Goal: Task Accomplishment & Management: Manage account settings

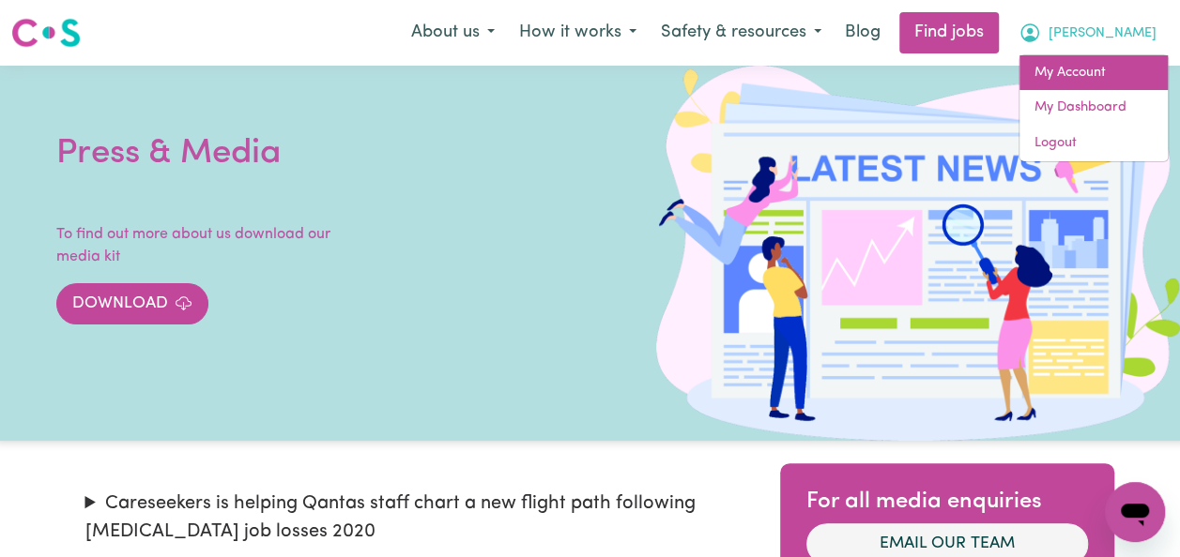
click at [1072, 68] on link "My Account" at bounding box center [1093, 73] width 148 height 36
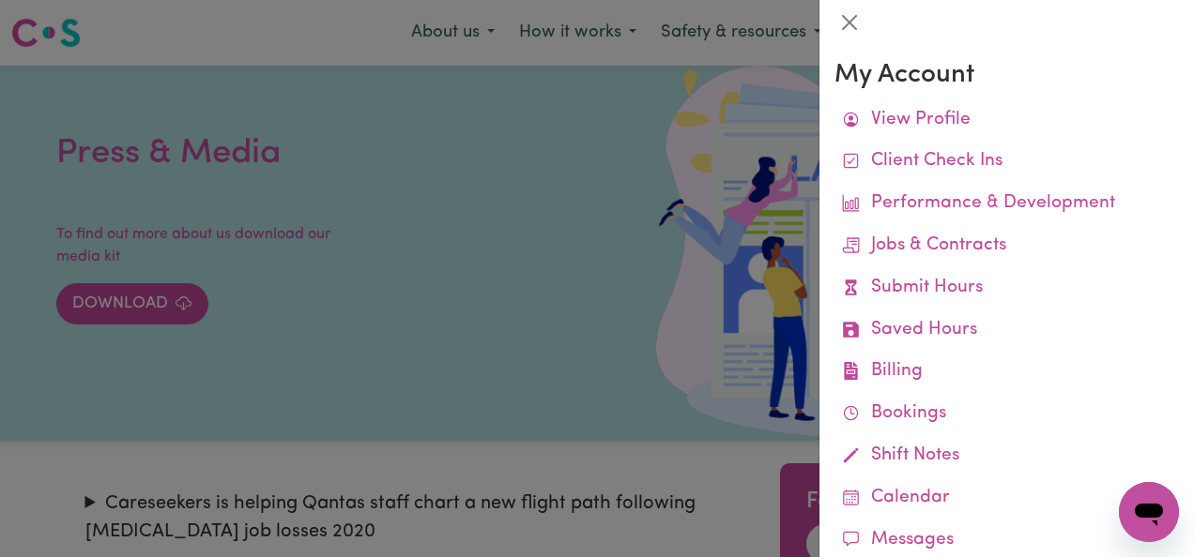
click at [892, 114] on link "View Profile" at bounding box center [1006, 120] width 344 height 42
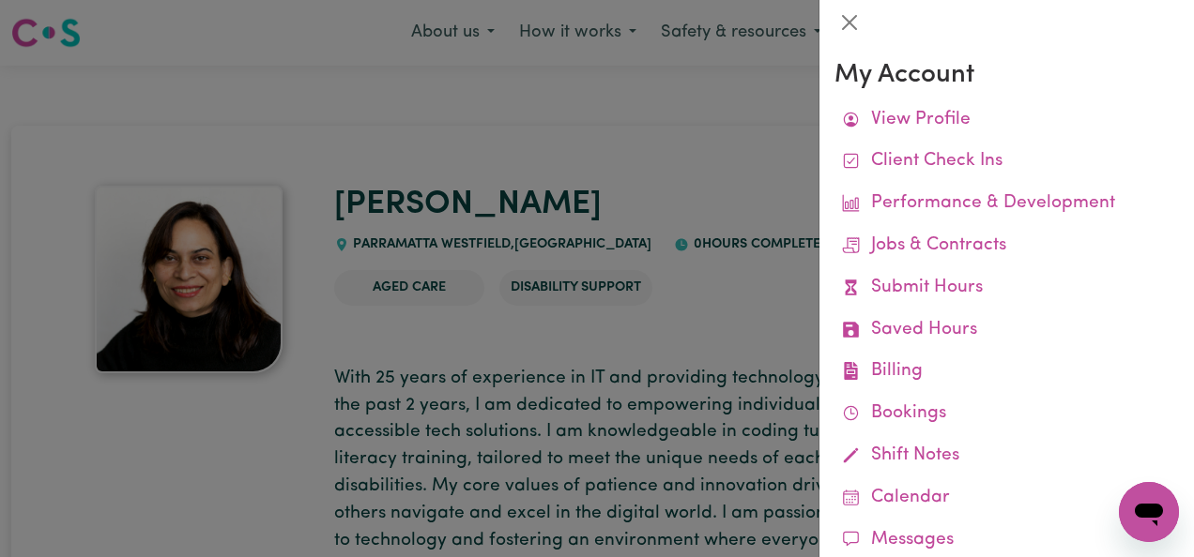
click at [950, 170] on link "Client Check Ins" at bounding box center [1006, 162] width 344 height 42
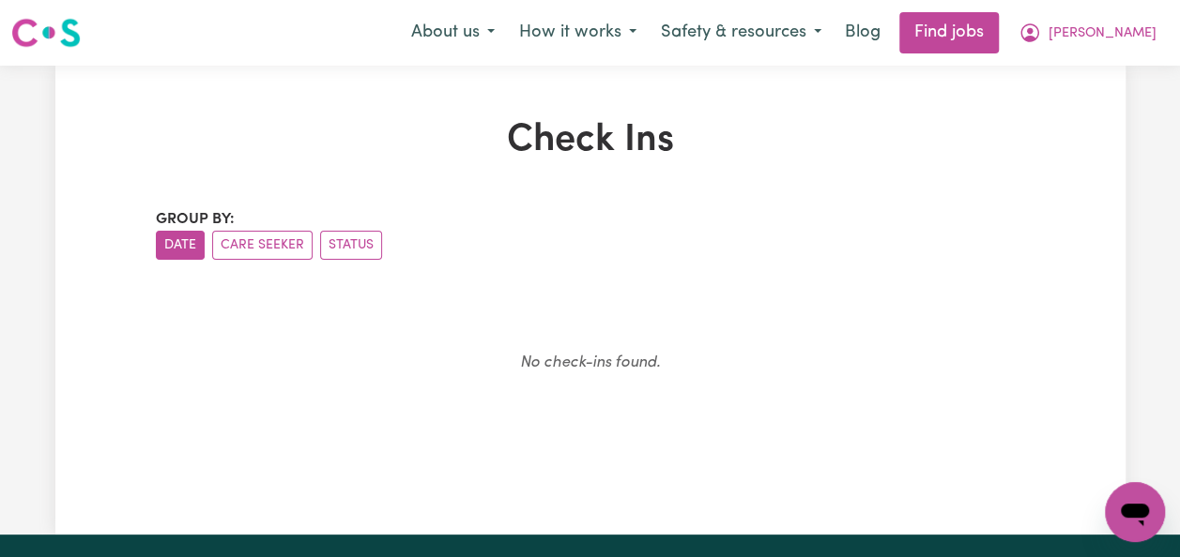
click at [1134, 44] on button "[PERSON_NAME]" at bounding box center [1087, 32] width 162 height 39
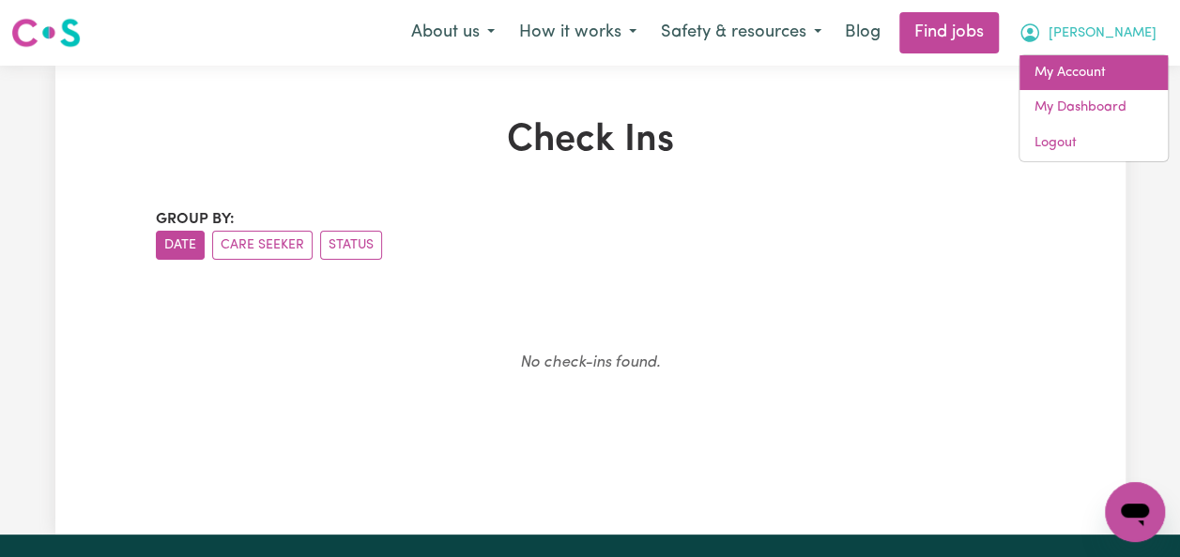
click at [1100, 65] on link "My Account" at bounding box center [1093, 73] width 148 height 36
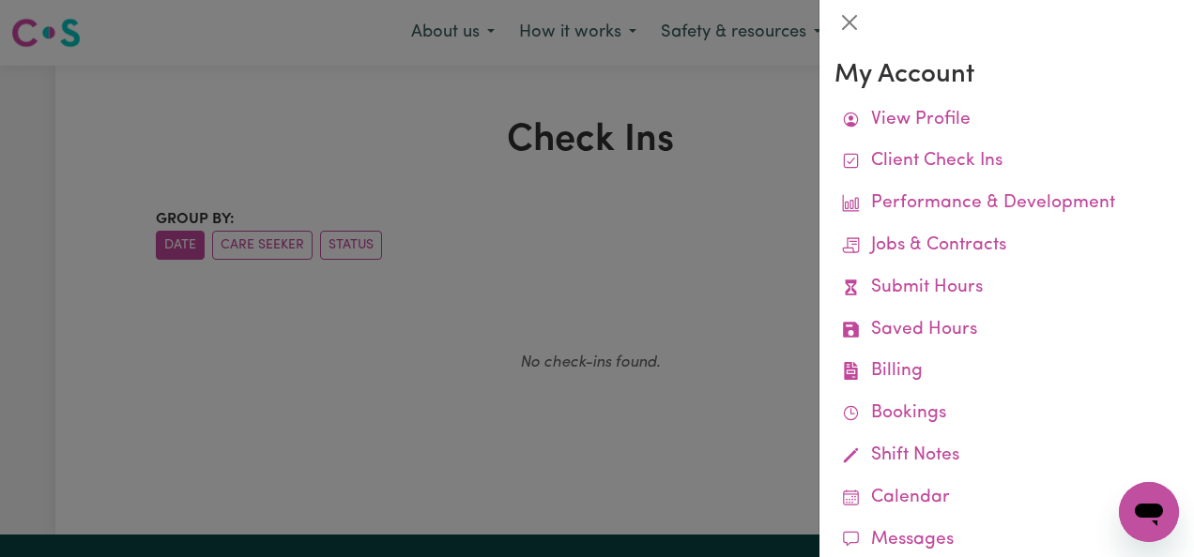
click at [982, 191] on link "Performance & Development" at bounding box center [1006, 204] width 344 height 42
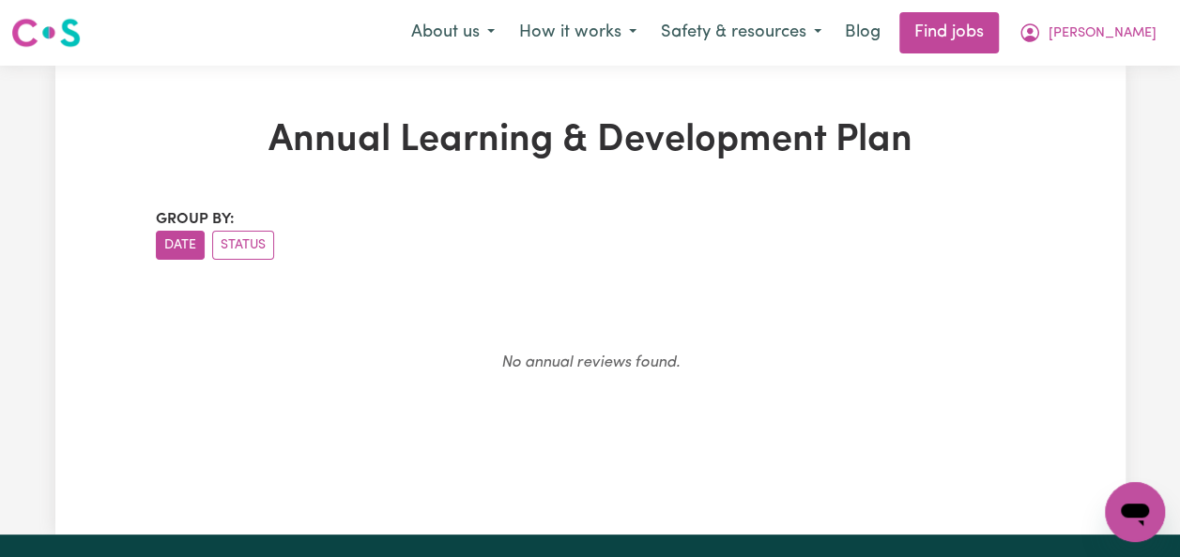
click at [1133, 33] on span "[PERSON_NAME]" at bounding box center [1102, 33] width 108 height 21
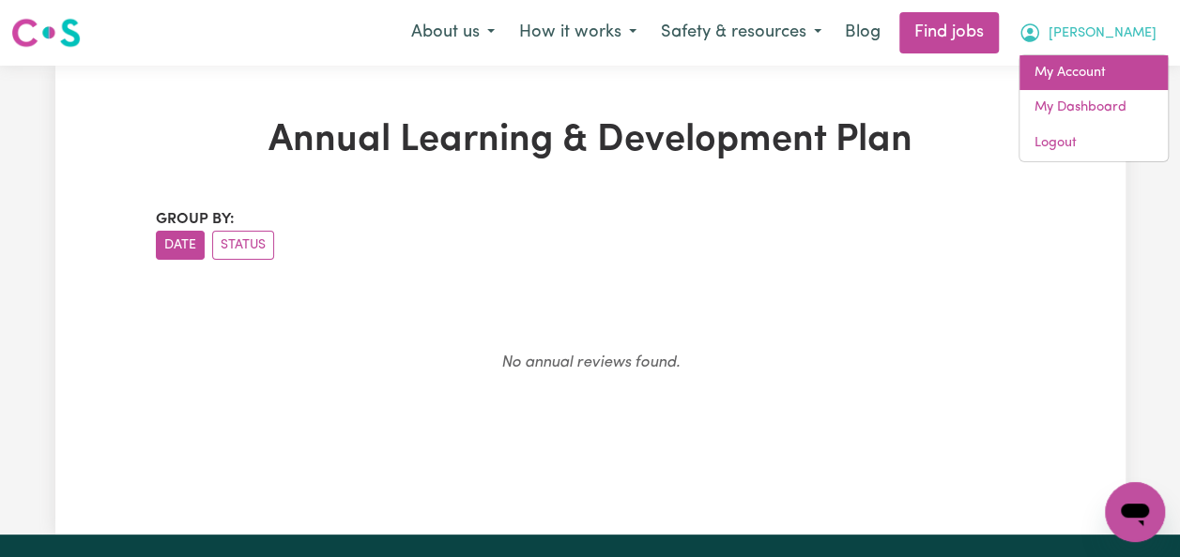
click at [1111, 77] on link "My Account" at bounding box center [1093, 73] width 148 height 36
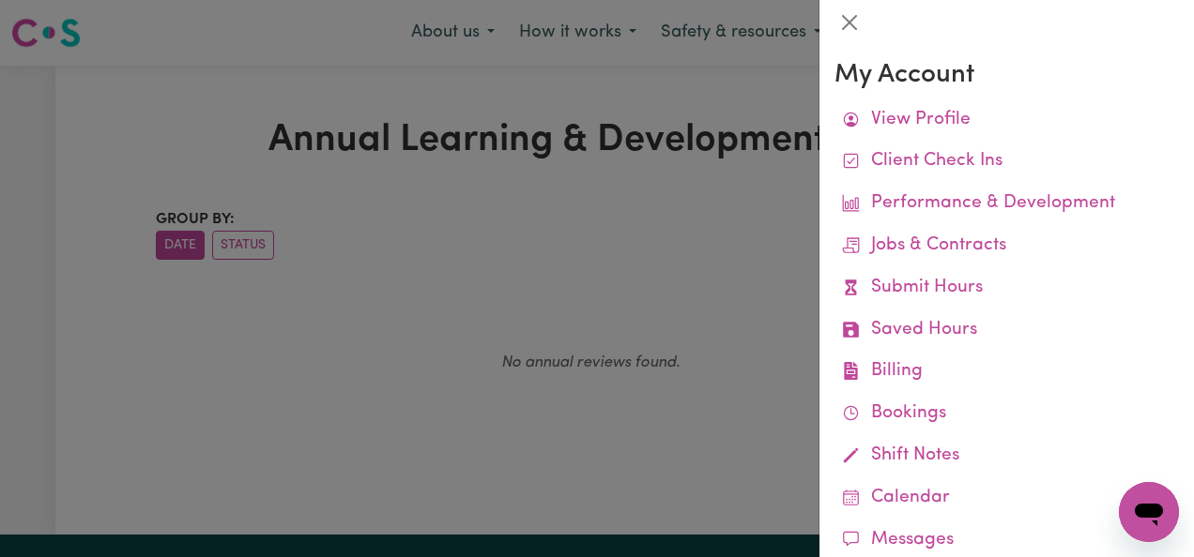
click at [987, 122] on link "View Profile" at bounding box center [1006, 120] width 344 height 42
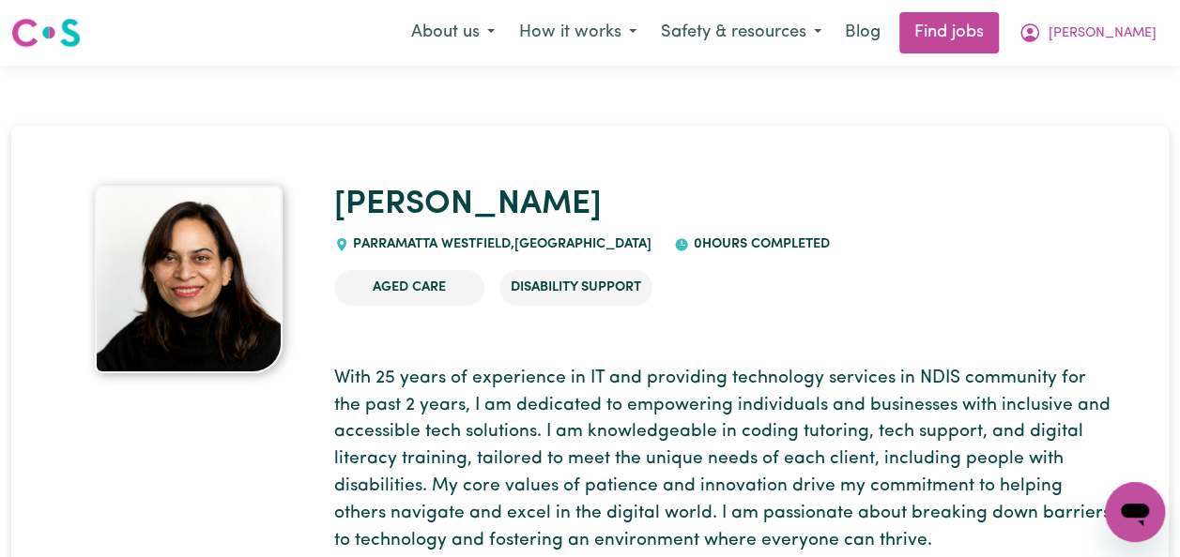
click at [1137, 36] on span "[PERSON_NAME]" at bounding box center [1102, 33] width 108 height 21
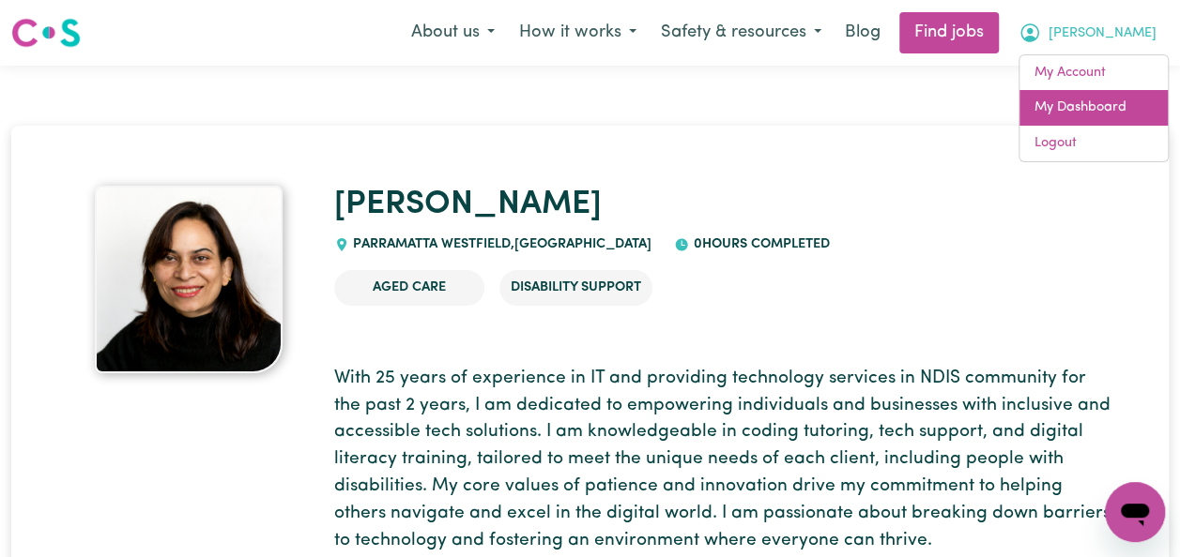
click at [1103, 96] on link "My Dashboard" at bounding box center [1093, 108] width 148 height 36
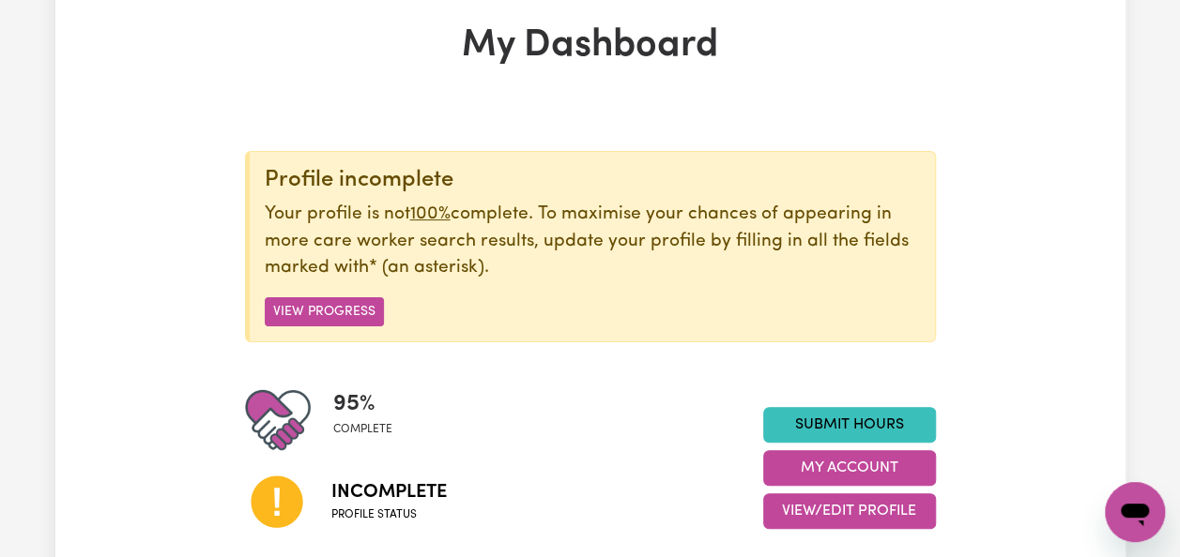
scroll to position [188, 0]
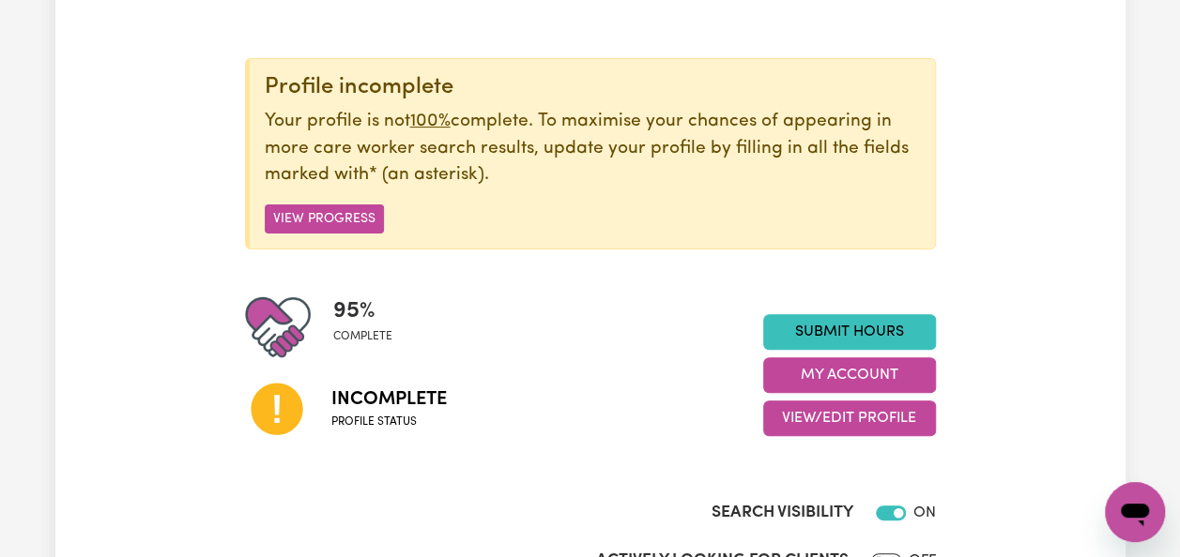
click at [866, 407] on button "View/Edit Profile" at bounding box center [849, 419] width 173 height 36
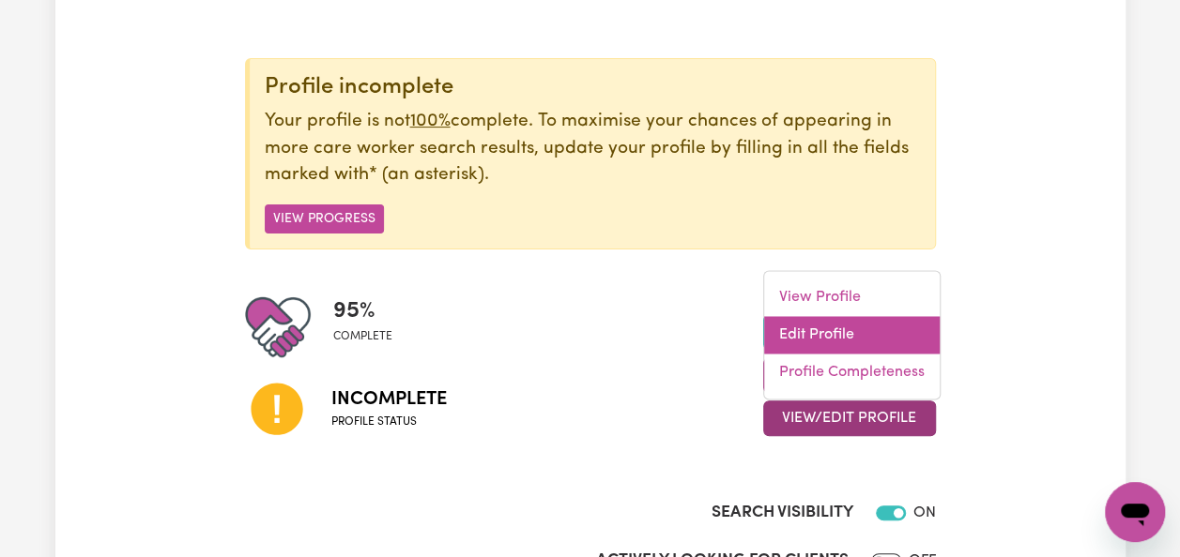
click at [843, 331] on link "Edit Profile" at bounding box center [851, 336] width 175 height 38
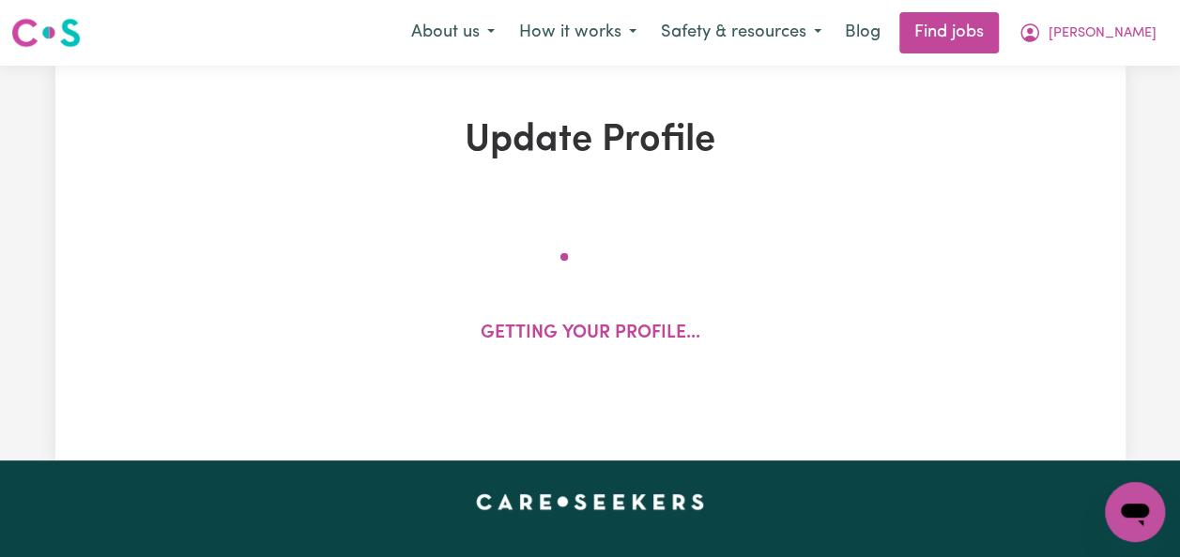
select select "[DEMOGRAPHIC_DATA]"
select select "[DEMOGRAPHIC_DATA] Citizen"
select select "Studying a healthcare related degree or qualification"
select select "80"
select select "100"
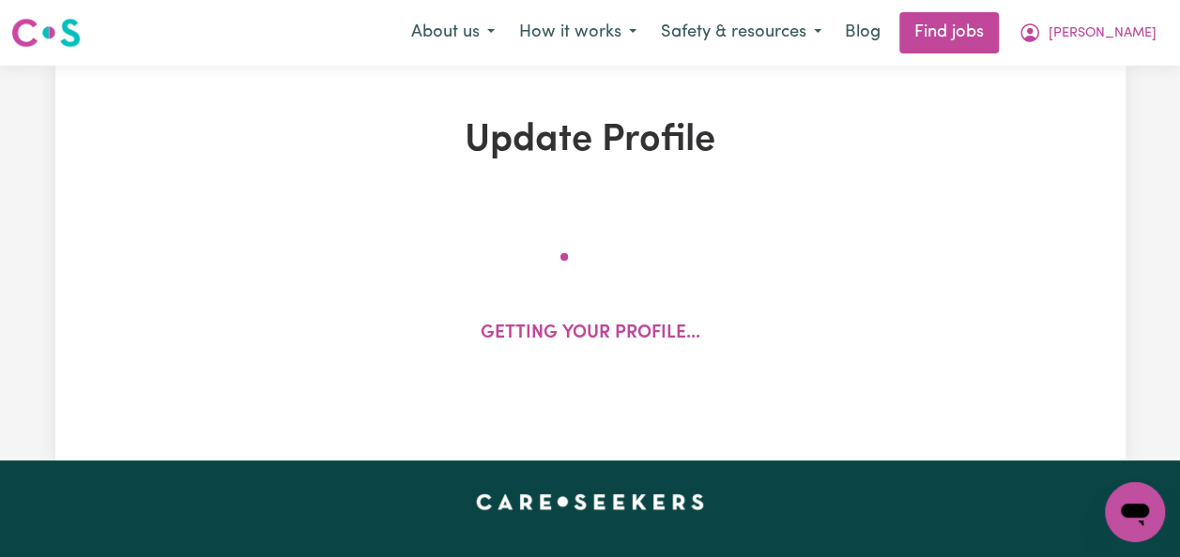
select select "100"
select select "120"
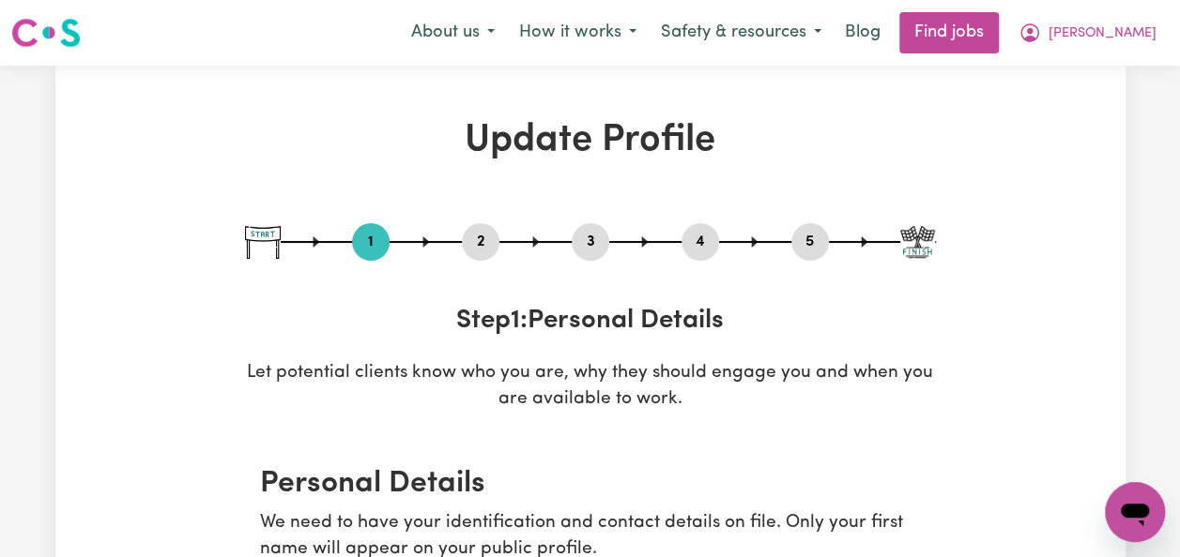
click at [1141, 28] on span "[PERSON_NAME]" at bounding box center [1102, 33] width 108 height 21
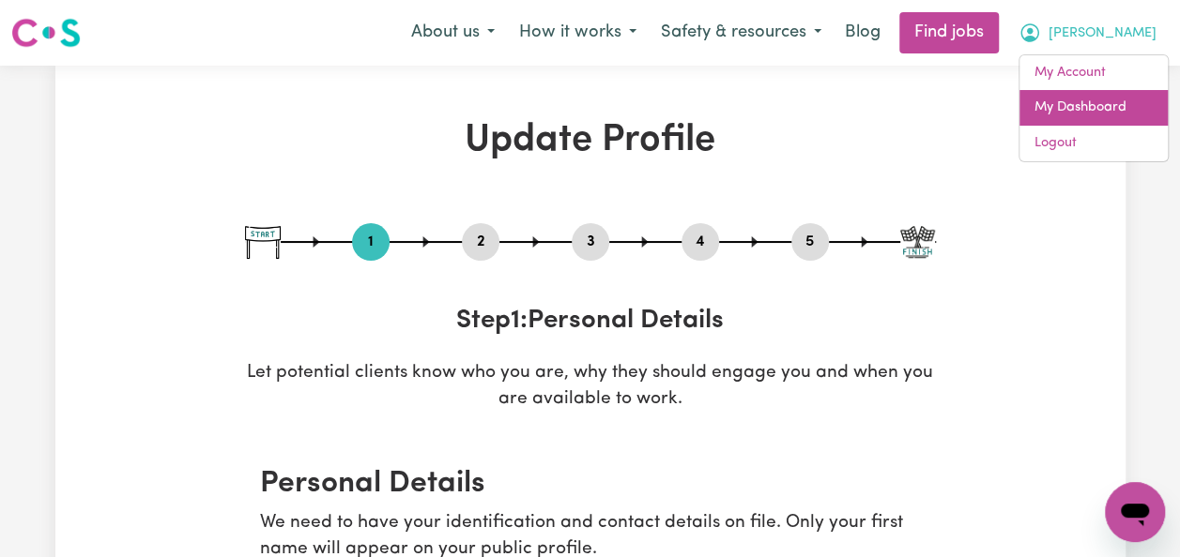
click at [1072, 99] on link "My Dashboard" at bounding box center [1093, 108] width 148 height 36
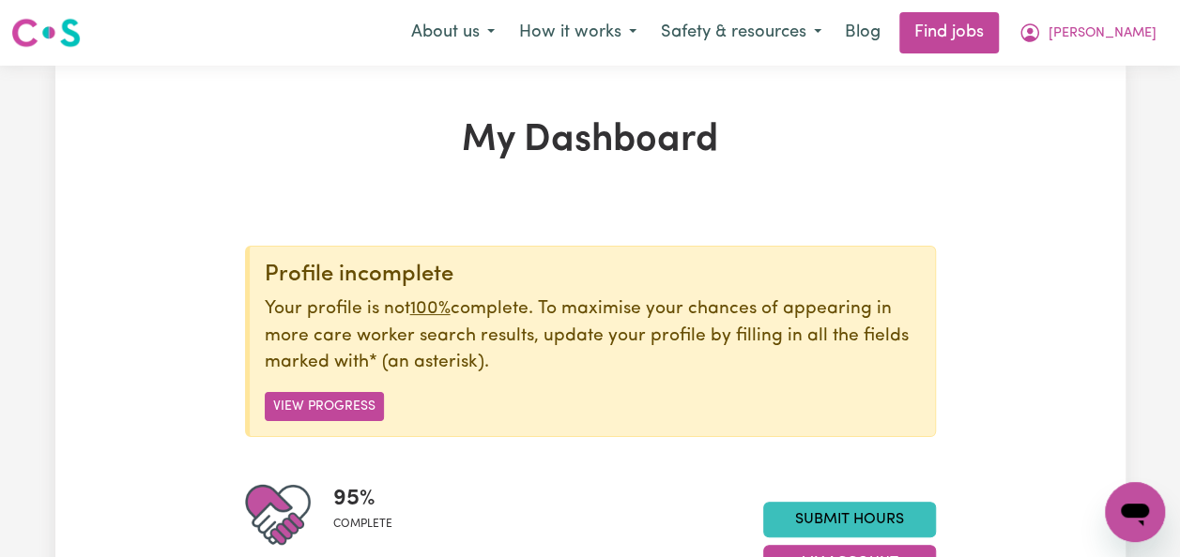
click at [648, 39] on button "How it works" at bounding box center [578, 32] width 142 height 39
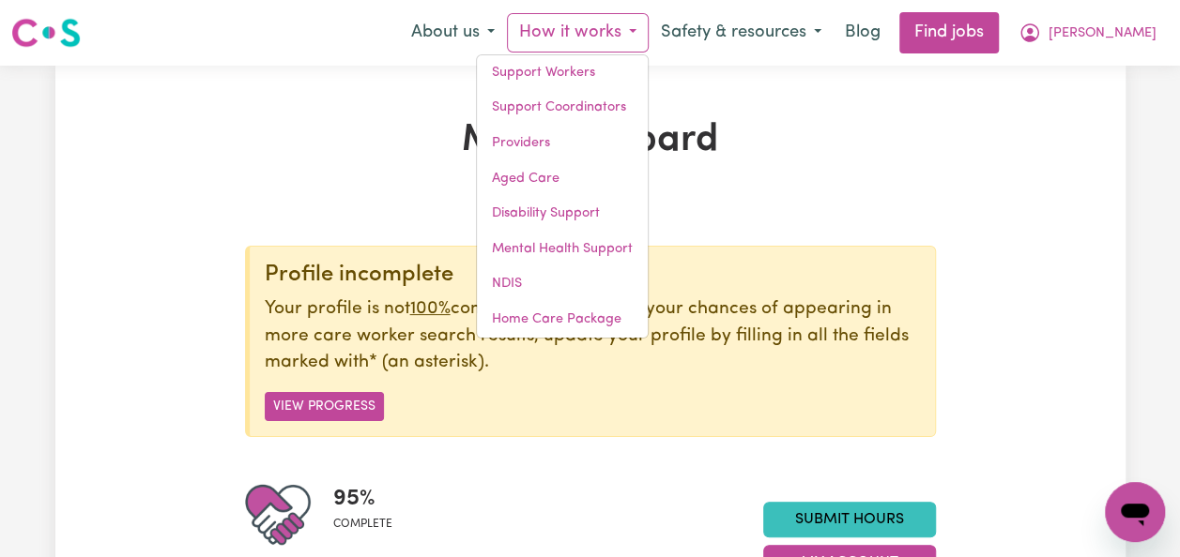
click at [801, 152] on h1 "My Dashboard" at bounding box center [590, 140] width 691 height 45
